Goal: Navigation & Orientation: Find specific page/section

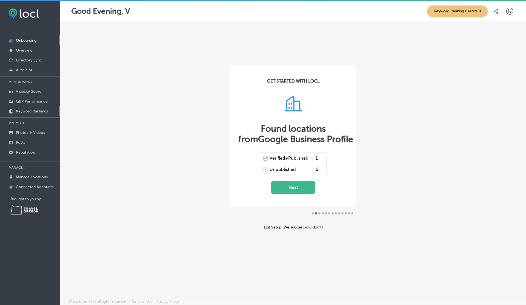
click at [39, 110] on p "Keyword Rankings" at bounding box center [32, 111] width 32 height 5
